Goal: Transaction & Acquisition: Purchase product/service

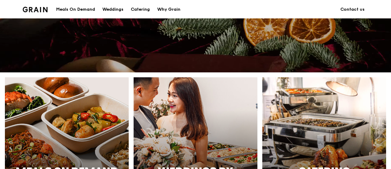
scroll to position [245, 0]
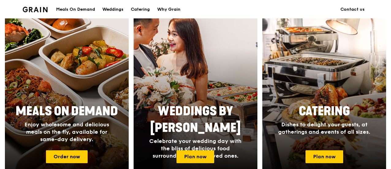
click at [83, 100] on div at bounding box center [67, 97] width 136 height 178
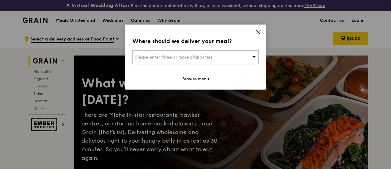
click at [248, 54] on div "Please enter three or more characters" at bounding box center [195, 57] width 126 height 14
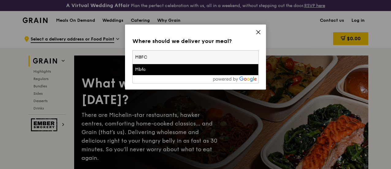
type input "MBFC"
click at [185, 69] on div "Mbfc" at bounding box center [180, 69] width 91 height 6
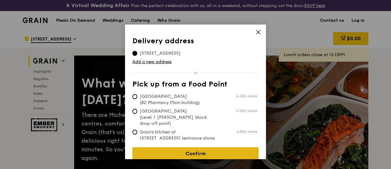
click at [184, 147] on link "Confirm" at bounding box center [195, 153] width 126 height 13
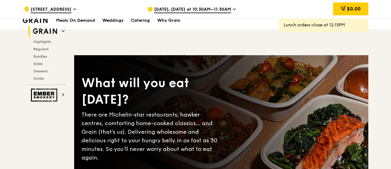
scroll to position [61, 0]
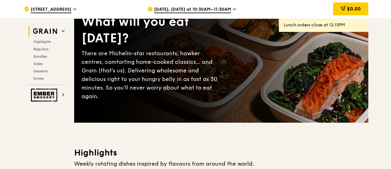
click at [233, 10] on icon at bounding box center [234, 9] width 3 height 6
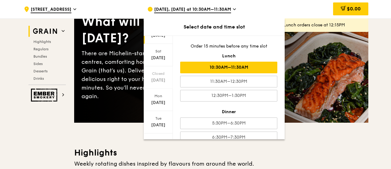
scroll to position [85, 0]
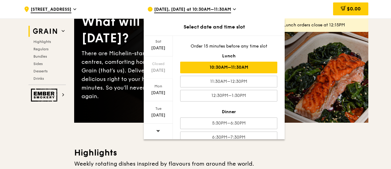
click at [158, 128] on span at bounding box center [158, 130] width 4 height 14
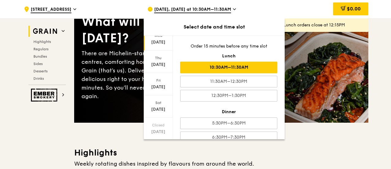
click at [161, 42] on div "[DATE]" at bounding box center [157, 42] width 27 height 6
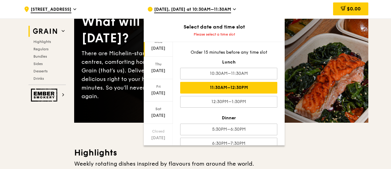
click at [241, 90] on div "11:30AM–12:30PM" at bounding box center [228, 88] width 97 height 12
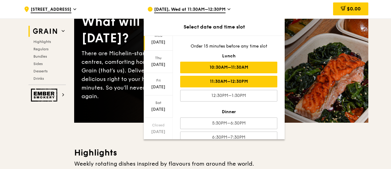
click at [252, 65] on div "10:30AM–11:30AM" at bounding box center [228, 68] width 97 height 12
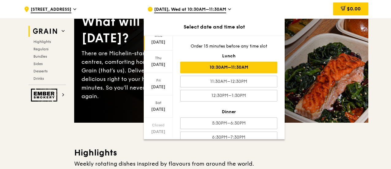
scroll to position [122, 0]
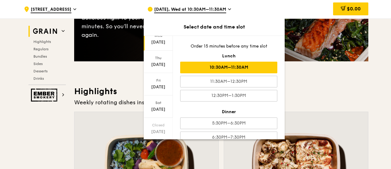
click at [228, 9] on icon at bounding box center [229, 9] width 2 height 1
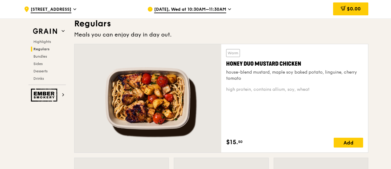
scroll to position [428, 0]
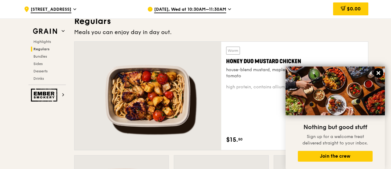
click at [378, 71] on icon at bounding box center [378, 73] width 6 height 6
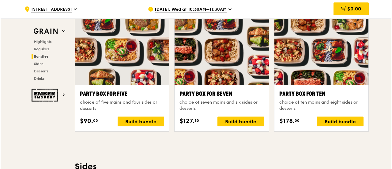
scroll to position [1034, 0]
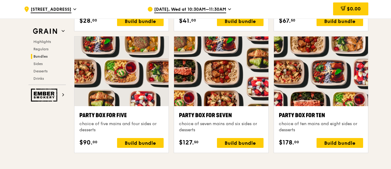
click at [239, 93] on div at bounding box center [221, 70] width 94 height 69
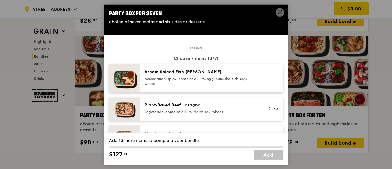
scroll to position [61, 0]
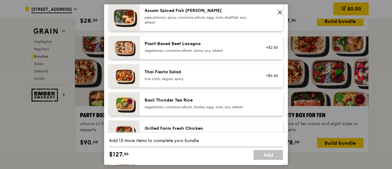
click at [193, 49] on div "vegetarian, contains allium, dairy, soy, wheat" at bounding box center [199, 50] width 110 height 5
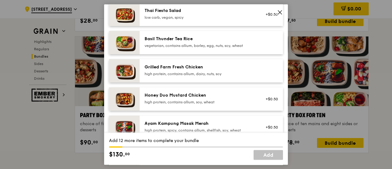
click at [189, 73] on div "high protein, contains allium, dairy, nuts, soy" at bounding box center [199, 73] width 110 height 5
click at [191, 95] on div "Honey Duo Mustard Chicken" at bounding box center [199, 95] width 110 height 6
click at [188, 73] on div "high protein, contains allium, dairy, nuts, soy" at bounding box center [199, 73] width 110 height 5
click at [216, 95] on div "Honey Duo Mustard Chicken" at bounding box center [199, 95] width 110 height 6
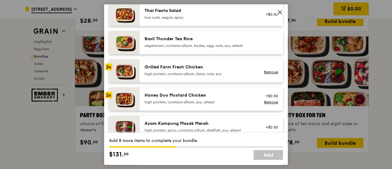
scroll to position [184, 0]
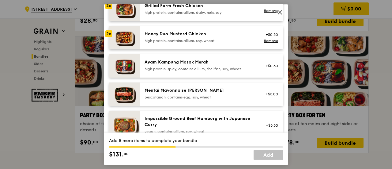
click at [205, 69] on div "high protein, spicy, contains allium, shellfish, soy, wheat" at bounding box center [199, 68] width 110 height 5
click at [205, 67] on div "high protein, spicy, contains allium, shellfish, soy, wheat" at bounding box center [199, 68] width 110 height 5
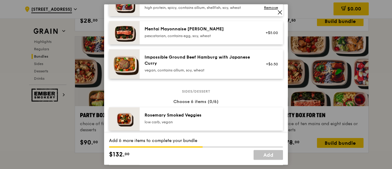
click at [279, 13] on icon at bounding box center [280, 12] width 6 height 6
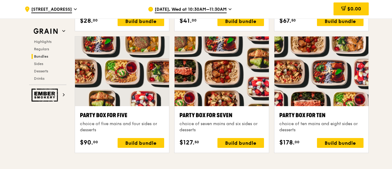
scroll to position [1034, 0]
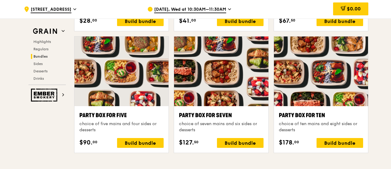
click at [215, 74] on div at bounding box center [221, 70] width 94 height 69
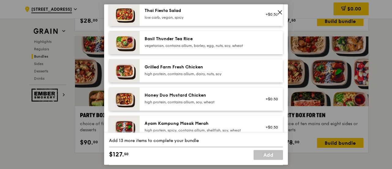
scroll to position [0, 0]
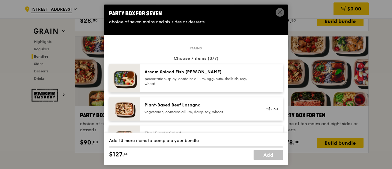
click at [194, 81] on div "pescatarian, spicy, contains allium, egg, nuts, shellfish, soy, wheat" at bounding box center [199, 81] width 110 height 10
click at [194, 80] on div "pescatarian, spicy, contains allium, egg, nuts, shellfish, soy, wheat" at bounding box center [199, 81] width 110 height 10
click at [264, 78] on link "Remove" at bounding box center [271, 80] width 14 height 4
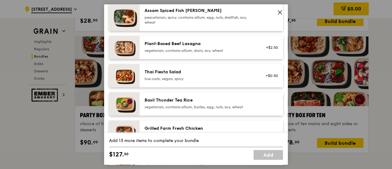
scroll to position [122, 0]
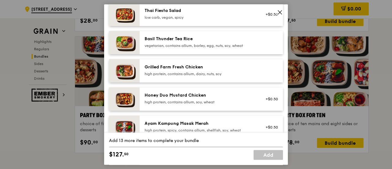
click at [190, 71] on div "Grilled Farm Fresh Chicken high protein, contains allium, dairy, nuts, soy" at bounding box center [199, 70] width 110 height 12
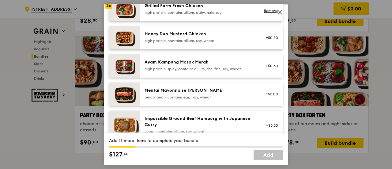
click at [191, 69] on div "high protein, spicy, contains allium, shellfish, soy, wheat" at bounding box center [199, 68] width 110 height 5
click at [194, 35] on div "Honey Duo Mustard Chicken" at bounding box center [199, 34] width 110 height 6
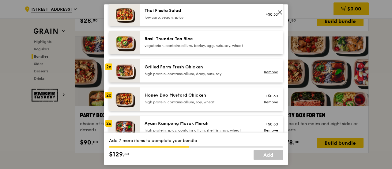
scroll to position [61, 0]
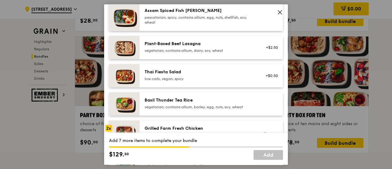
click at [194, 51] on div "vegetarian, contains allium, dairy, soy, wheat" at bounding box center [199, 50] width 110 height 5
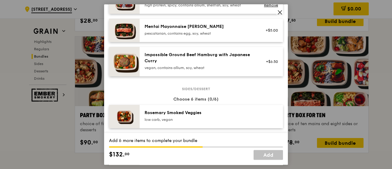
scroll to position [306, 0]
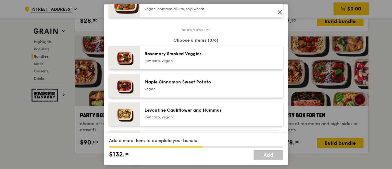
click at [221, 82] on div "Maple Cinnamon Sweet Potato" at bounding box center [199, 82] width 110 height 6
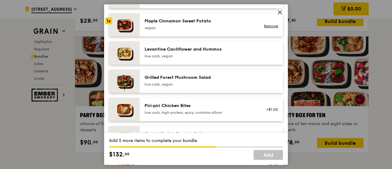
scroll to position [367, 0]
click at [203, 58] on div "Levantine Cauliflower and Hummus low carb, vegan" at bounding box center [199, 52] width 117 height 13
click at [204, 75] on div "Grilled Forest Mushroom Salad" at bounding box center [199, 77] width 110 height 6
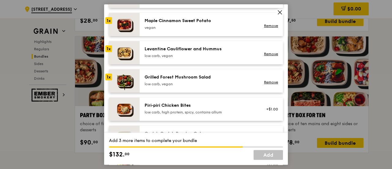
click at [197, 81] on div "Grilled Forest Mushroom Salad low carb, vegan" at bounding box center [199, 80] width 110 height 12
click at [265, 81] on link "Remove" at bounding box center [271, 82] width 14 height 4
click at [264, 55] on link "Remove" at bounding box center [271, 54] width 14 height 4
click at [190, 106] on div "Piri‑piri Chicken Bites" at bounding box center [199, 105] width 110 height 6
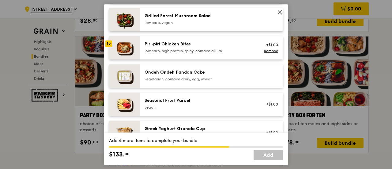
scroll to position [428, 0]
click at [206, 73] on div "Ondeh Ondeh Pandan Cake" at bounding box center [199, 72] width 110 height 6
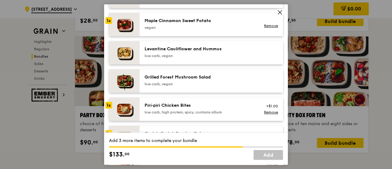
scroll to position [306, 0]
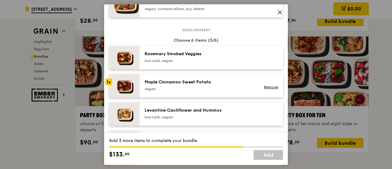
click at [204, 113] on div "Levantine Cauliflower and Hummus" at bounding box center [199, 110] width 110 height 6
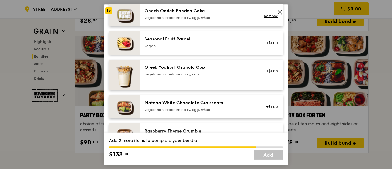
scroll to position [551, 0]
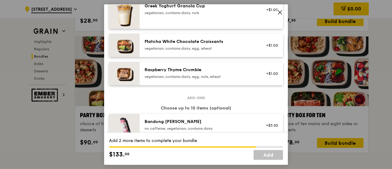
click at [176, 73] on div "Raspberry Thyme Crumble vegetarian, contains dairy, egg, nuts, wheat" at bounding box center [199, 73] width 110 height 12
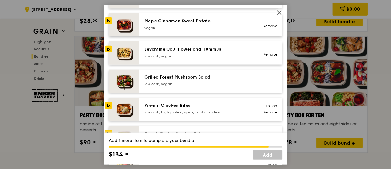
scroll to position [306, 0]
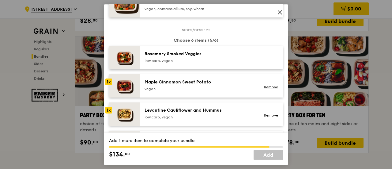
click at [208, 51] on div "Rosemary Smoked Veggies" at bounding box center [199, 54] width 110 height 6
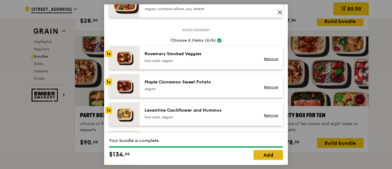
click at [262, 155] on link "Add" at bounding box center [267, 155] width 29 height 10
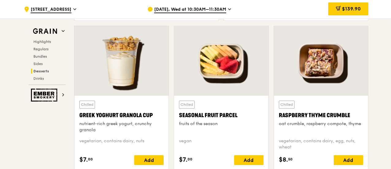
scroll to position [1768, 0]
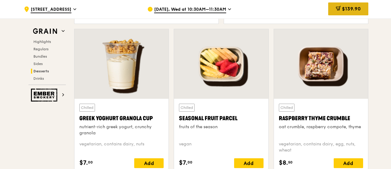
click at [332, 10] on div "$139.90" at bounding box center [348, 8] width 40 height 13
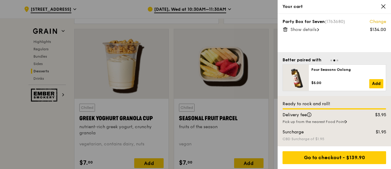
click at [316, 28] on span "Show details" at bounding box center [303, 29] width 26 height 5
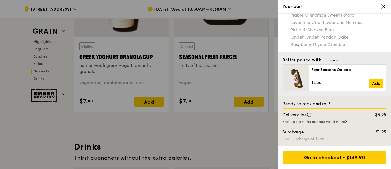
scroll to position [1829, 0]
click at [346, 122] on icon at bounding box center [345, 121] width 1 height 2
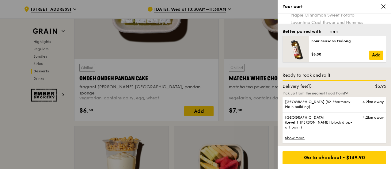
scroll to position [1646, 0]
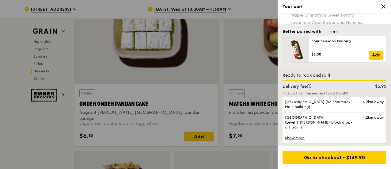
click at [381, 9] on icon at bounding box center [383, 7] width 6 height 6
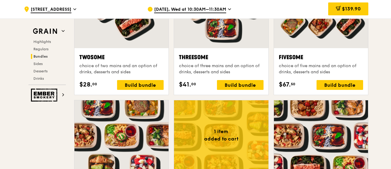
scroll to position [727, 0]
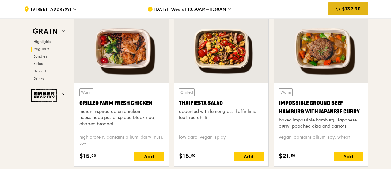
click at [342, 9] on span "$139.90" at bounding box center [351, 9] width 19 height 6
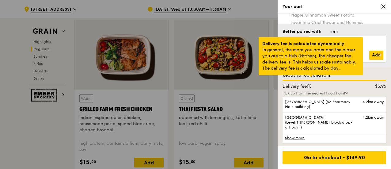
scroll to position [715, 0]
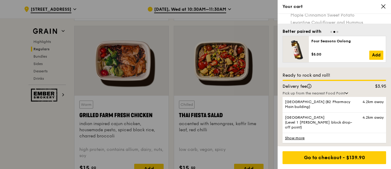
click at [348, 92] on icon at bounding box center [346, 93] width 3 height 2
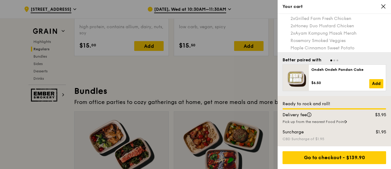
scroll to position [0, 0]
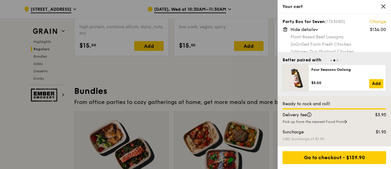
click at [381, 5] on icon at bounding box center [383, 7] width 6 height 6
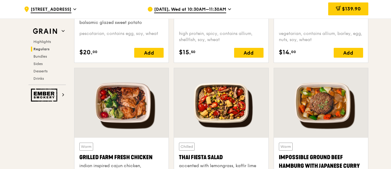
scroll to position [734, 0]
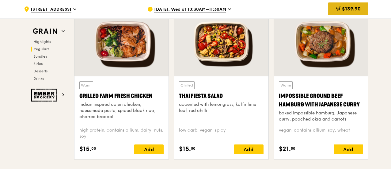
click at [336, 6] on icon at bounding box center [337, 8] width 5 height 5
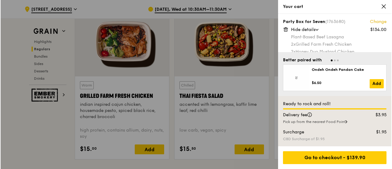
scroll to position [728, 0]
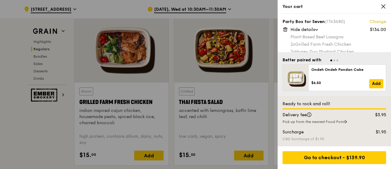
click at [373, 22] on link "Change" at bounding box center [377, 22] width 17 height 6
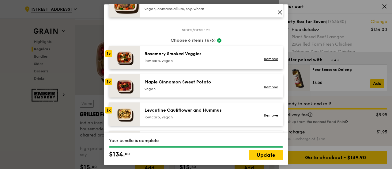
scroll to position [306, 0]
click at [265, 115] on link "Remove" at bounding box center [271, 115] width 14 height 4
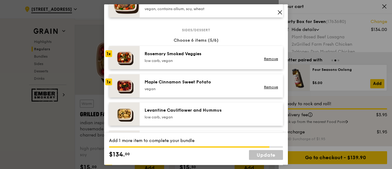
scroll to position [367, 0]
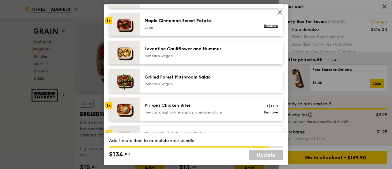
click at [184, 104] on div "Piri‑piri Chicken Bites" at bounding box center [199, 105] width 110 height 6
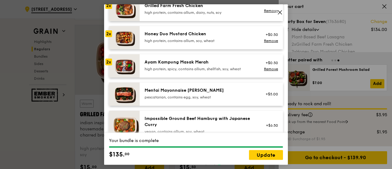
scroll to position [0, 0]
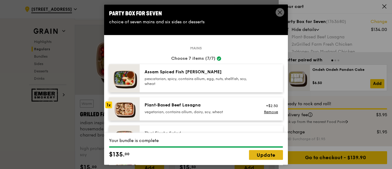
click at [265, 155] on link "Update" at bounding box center [266, 155] width 34 height 10
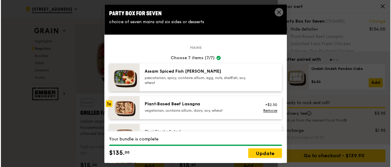
scroll to position [728, 0]
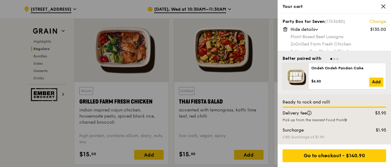
click at [383, 7] on icon at bounding box center [383, 7] width 4 height 4
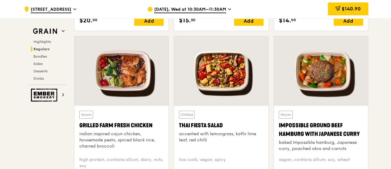
scroll to position [734, 0]
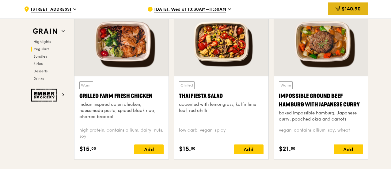
click at [338, 11] on span at bounding box center [337, 9] width 5 height 7
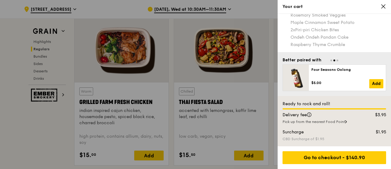
scroll to position [722, 0]
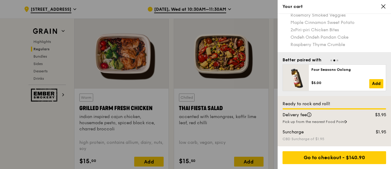
click at [385, 6] on icon at bounding box center [383, 7] width 6 height 6
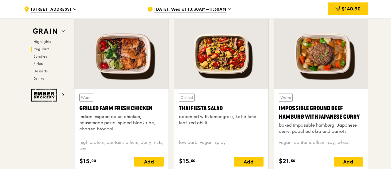
click at [348, 11] on span "$140.90" at bounding box center [350, 9] width 19 height 6
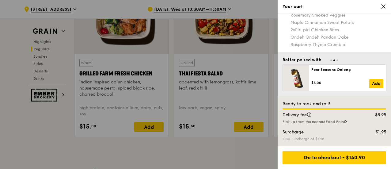
scroll to position [777, 0]
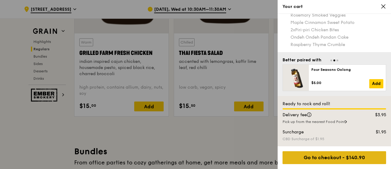
click at [334, 162] on div "Go to checkout - $140.90" at bounding box center [333, 157] width 103 height 13
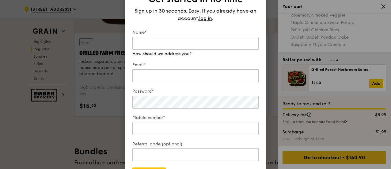
scroll to position [777, 0]
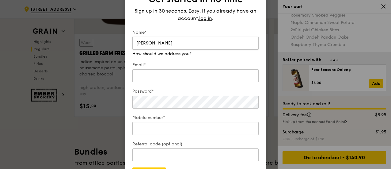
click at [154, 43] on input "[PERSON_NAME]" at bounding box center [195, 43] width 126 height 13
type input "Friz"
click at [154, 77] on div "Email*" at bounding box center [195, 72] width 126 height 21
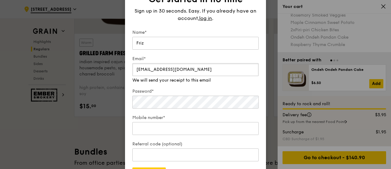
type input "[EMAIL_ADDRESS][DOMAIN_NAME]"
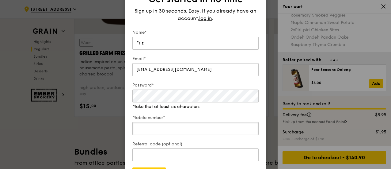
click at [162, 129] on div "Mobile number*" at bounding box center [195, 124] width 126 height 21
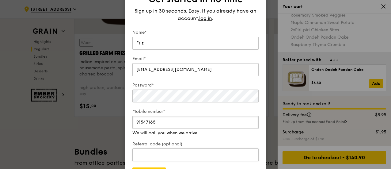
type input "91547165"
click at [175, 155] on div "Referral code (optional)" at bounding box center [195, 151] width 126 height 21
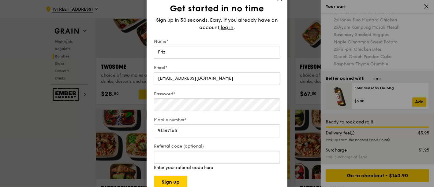
scroll to position [960, 0]
click at [169, 168] on button "Sign up" at bounding box center [170, 182] width 33 height 13
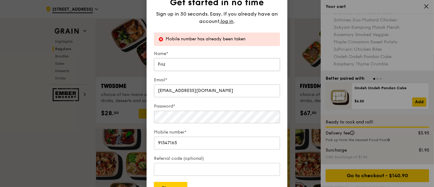
scroll to position [892, 0]
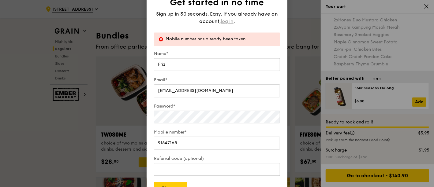
click at [230, 21] on span "log in" at bounding box center [227, 21] width 13 height 7
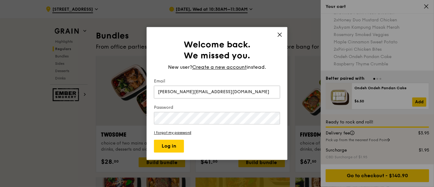
type input "[PERSON_NAME][EMAIL_ADDRESS][DOMAIN_NAME]"
click at [154, 140] on button "Log in" at bounding box center [169, 146] width 30 height 13
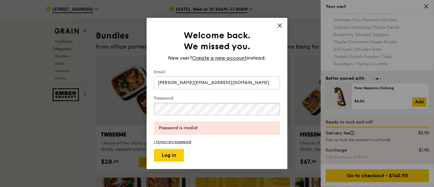
click at [125, 109] on div "Welcome back. We missed you. New user? Create a new account instead. Email [PER…" at bounding box center [217, 93] width 434 height 187
click at [154, 149] on button "Log in" at bounding box center [169, 155] width 30 height 13
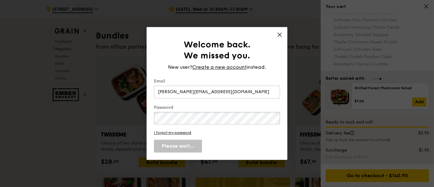
scroll to position [27, 0]
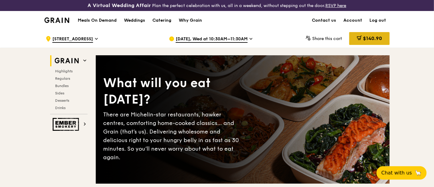
click at [364, 39] on span "$140.90" at bounding box center [372, 39] width 19 height 6
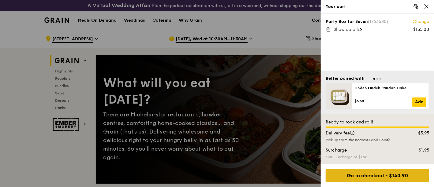
click at [368, 176] on div "Go to checkout - $140.90" at bounding box center [377, 176] width 103 height 13
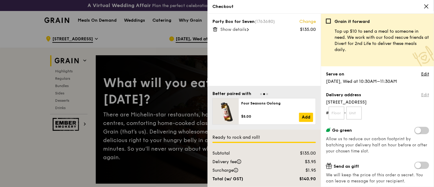
click at [421, 94] on link "Edit" at bounding box center [425, 95] width 8 height 6
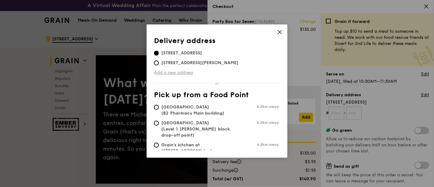
click at [180, 72] on link "Add a new address" at bounding box center [217, 73] width 126 height 6
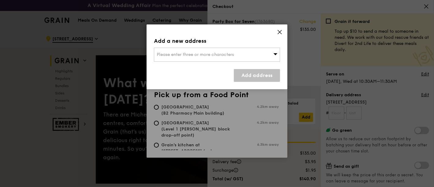
click at [188, 54] on span "Please enter three or more characters" at bounding box center [195, 54] width 77 height 5
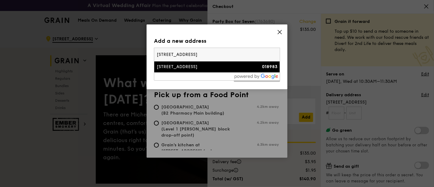
type input "10 marina boulevard"
click at [187, 64] on div "10 Marina Boulevard" at bounding box center [202, 67] width 91 height 6
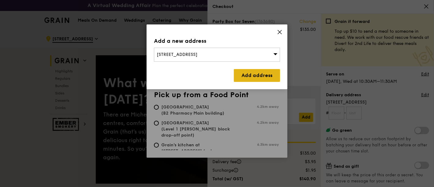
click at [251, 77] on link "Add address" at bounding box center [257, 75] width 46 height 13
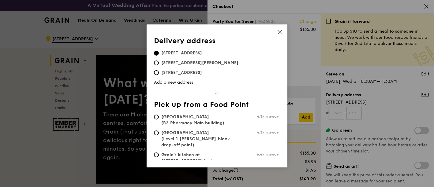
click at [279, 33] on icon at bounding box center [280, 32] width 6 height 6
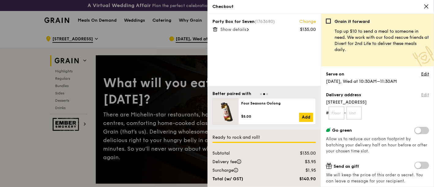
click at [421, 95] on link "Edit" at bounding box center [425, 95] width 8 height 6
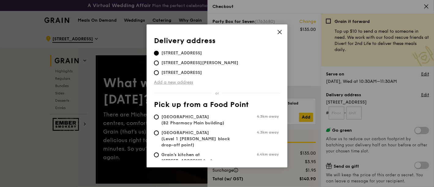
click at [176, 82] on link "Add a new address" at bounding box center [217, 83] width 126 height 6
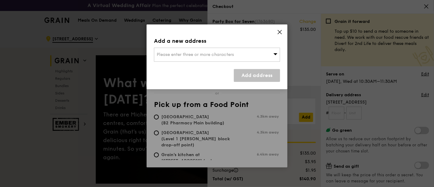
click at [199, 52] on span "Please enter three or more characters" at bounding box center [195, 54] width 77 height 5
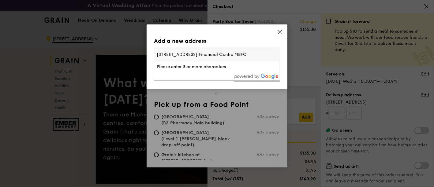
scroll to position [0, 25]
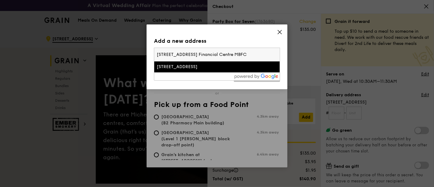
type input "10 Marina Blvd, Tower 2, Level 34 Marina Bay Financial Centre MBFC"
click at [196, 65] on div "10 Marina Boulevard" at bounding box center [202, 67] width 91 height 6
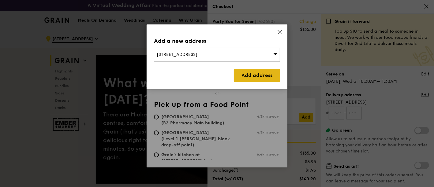
click at [255, 74] on link "Add address" at bounding box center [257, 75] width 46 height 13
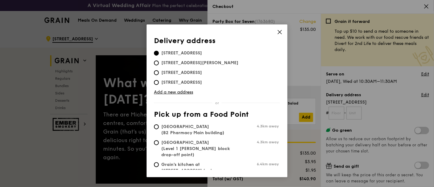
click at [279, 32] on icon at bounding box center [280, 32] width 4 height 4
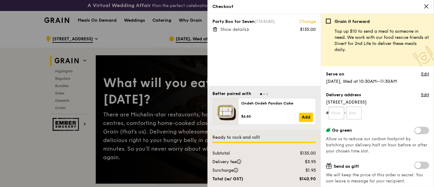
click at [335, 113] on input "text" at bounding box center [337, 113] width 16 height 13
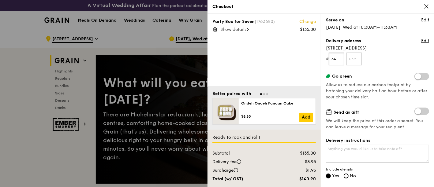
scroll to position [68, 0]
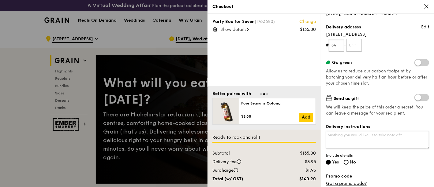
type input "34"
click at [379, 137] on textarea "Delivery instructions" at bounding box center [377, 140] width 103 height 18
paste textarea "10 Marina Blvd, Tower 2, Level 34 Marina Bay Financial Centre MBFC"
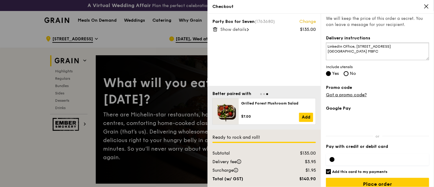
scroll to position [164, 0]
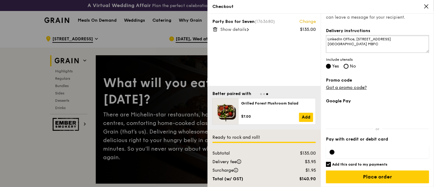
type textarea "LinkedIn Office, 10 Marina Blvd, Tower 2, Level 34 Marina Bay Financial Centre …"
click at [332, 152] on div at bounding box center [332, 152] width 5 height 5
click at [347, 88] on link "Got a promo code?" at bounding box center [346, 87] width 41 height 5
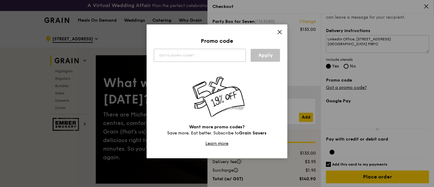
click at [186, 58] on input "text" at bounding box center [200, 55] width 92 height 13
click at [262, 50] on link "Apply" at bounding box center [265, 55] width 29 height 13
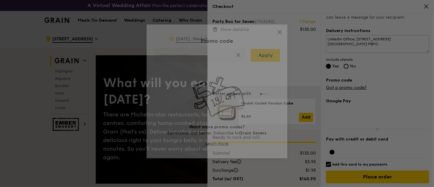
type input "IREADGRAINADS"
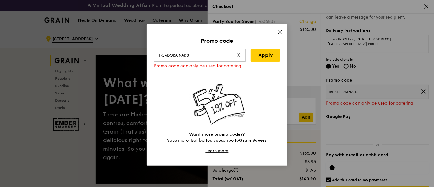
click at [279, 32] on icon at bounding box center [280, 32] width 6 height 6
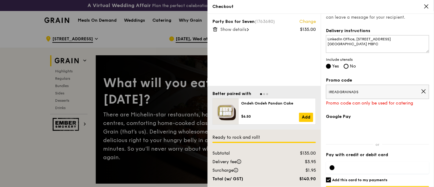
click at [421, 89] on icon at bounding box center [424, 92] width 6 height 6
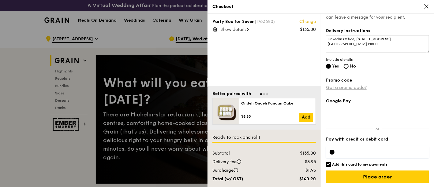
click at [353, 86] on link "Got a promo code?" at bounding box center [346, 87] width 41 height 5
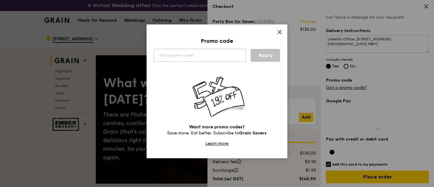
click at [194, 57] on input "text" at bounding box center [200, 55] width 92 height 13
type input "TRUE10"
click at [265, 58] on link "Apply" at bounding box center [265, 55] width 29 height 13
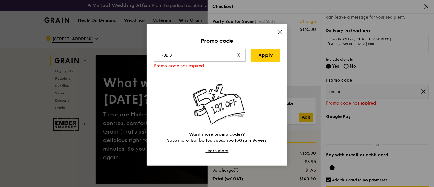
click at [277, 32] on icon at bounding box center [280, 32] width 6 height 6
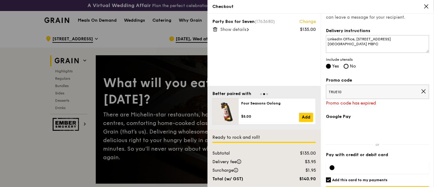
click at [330, 179] on input "Add this card to my payments" at bounding box center [328, 180] width 5 height 5
checkbox input "false"
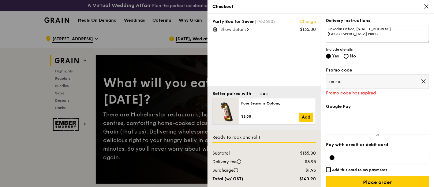
scroll to position [179, 0]
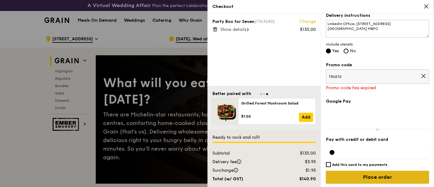
click at [365, 174] on input "Place order" at bounding box center [377, 177] width 103 height 13
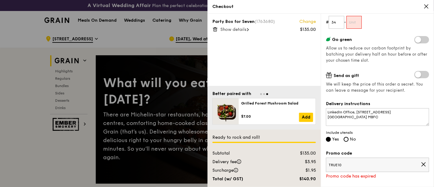
scroll to position [91, 0]
click at [421, 162] on icon at bounding box center [424, 165] width 6 height 6
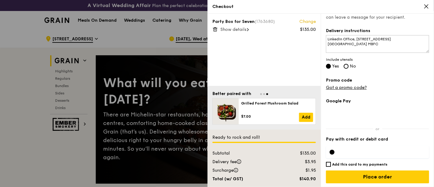
scroll to position [28, 0]
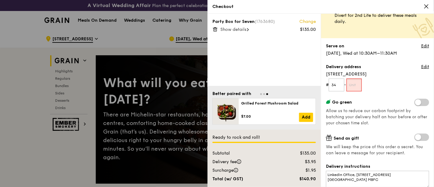
click at [357, 84] on input "text" at bounding box center [354, 85] width 16 height 13
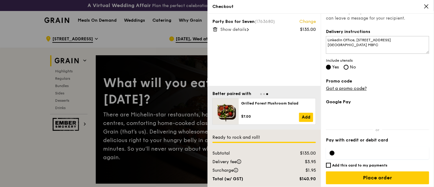
scroll to position [164, 0]
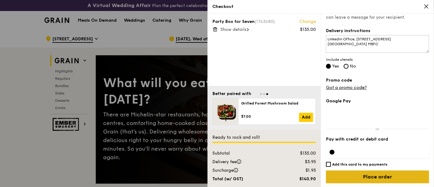
type input "00"
click at [366, 179] on input "Place order" at bounding box center [377, 177] width 103 height 13
